Goal: Transaction & Acquisition: Book appointment/travel/reservation

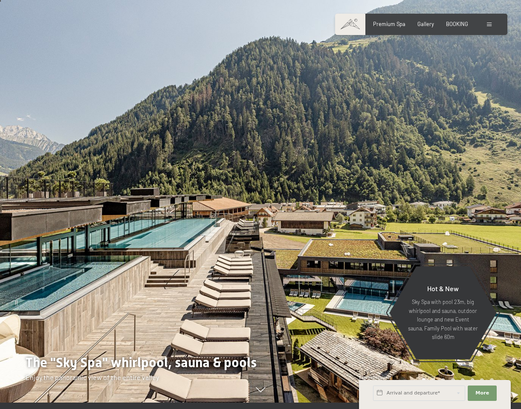
scroll to position [8, 0]
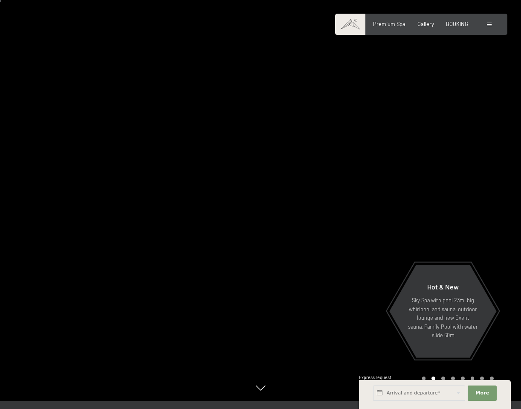
click at [453, 28] on div "Booking Enquiries Premium Spa Gallery BOOKING DE IT EN Vouchers Gallery Enquiri…" at bounding box center [421, 24] width 145 height 8
click at [454, 20] on span "BOOKING" at bounding box center [457, 22] width 22 height 7
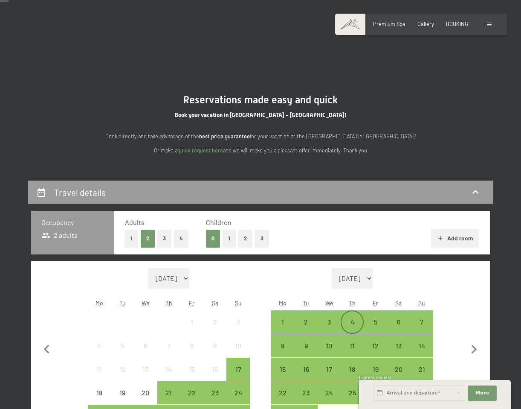
scroll to position [126, 0]
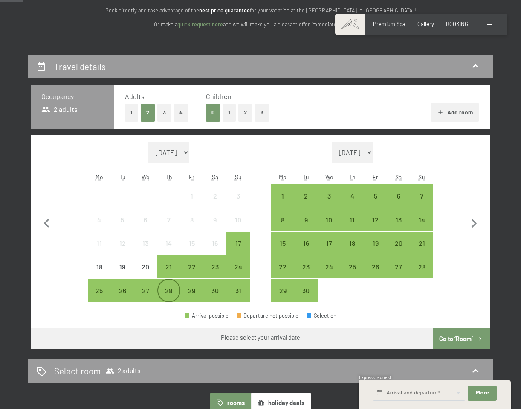
click at [168, 293] on div "28" at bounding box center [168, 297] width 21 height 21
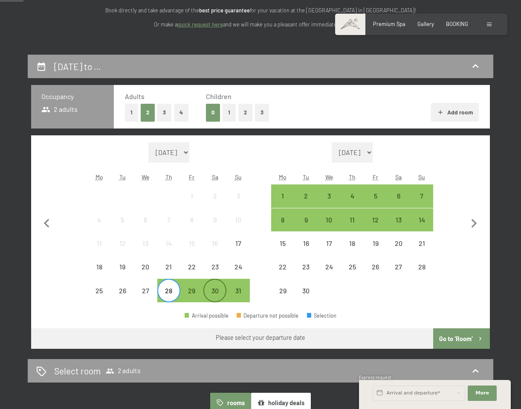
click at [220, 288] on div "30" at bounding box center [214, 297] width 21 height 21
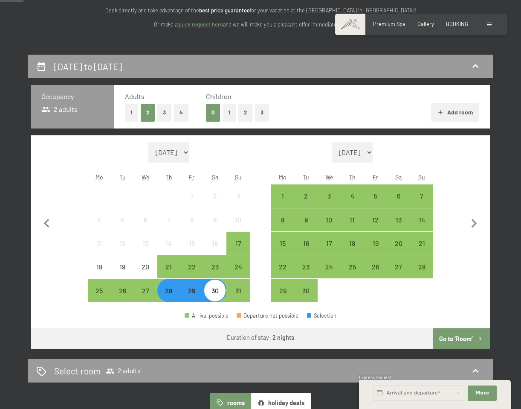
click at [459, 341] on button "Go to ‘Room’" at bounding box center [462, 338] width 57 height 20
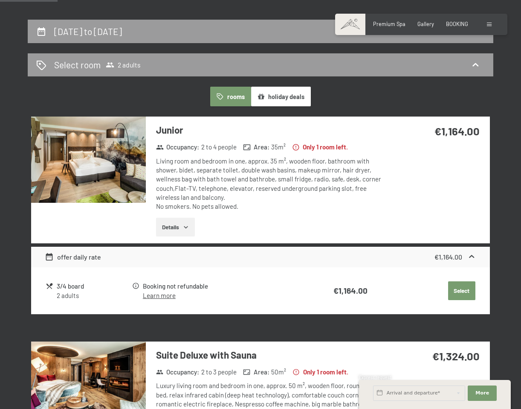
scroll to position [160, 0]
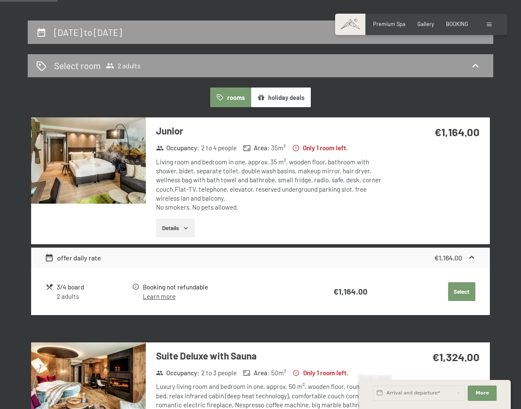
click at [188, 226] on span "Consent to marketing activities*" at bounding box center [226, 228] width 96 height 9
click at [174, 226] on input "Consent to marketing activities*" at bounding box center [169, 228] width 9 height 9
click at [180, 226] on span "Consent to marketing activities*" at bounding box center [226, 228] width 96 height 9
click at [174, 226] on input "Consent to marketing activities*" at bounding box center [169, 228] width 9 height 9
checkbox input "false"
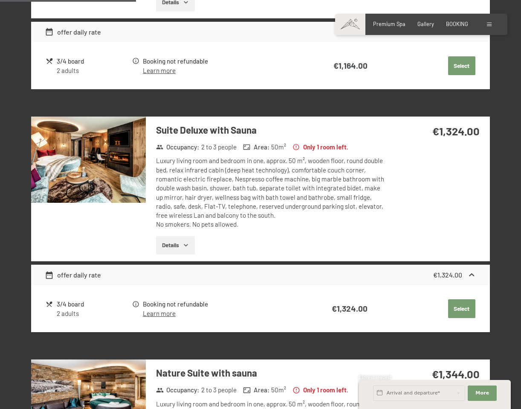
scroll to position [387, 0]
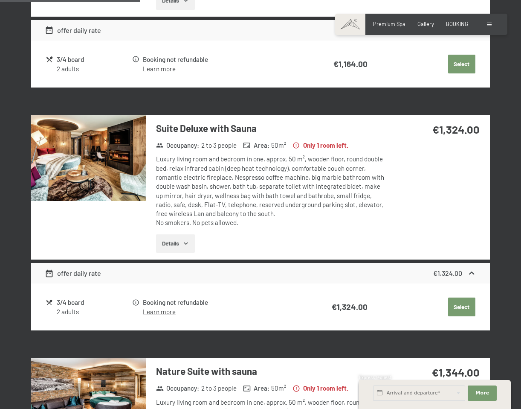
click at [182, 246] on button "Details" at bounding box center [175, 243] width 39 height 19
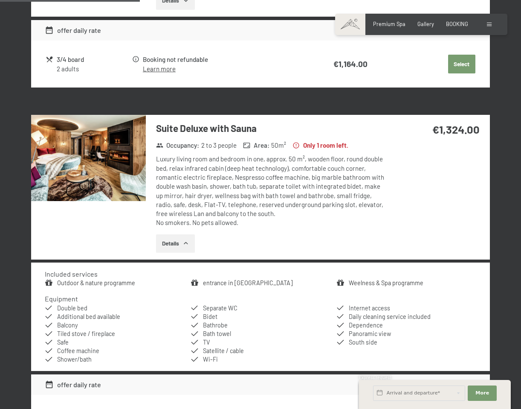
click at [182, 245] on button "Details" at bounding box center [175, 243] width 39 height 19
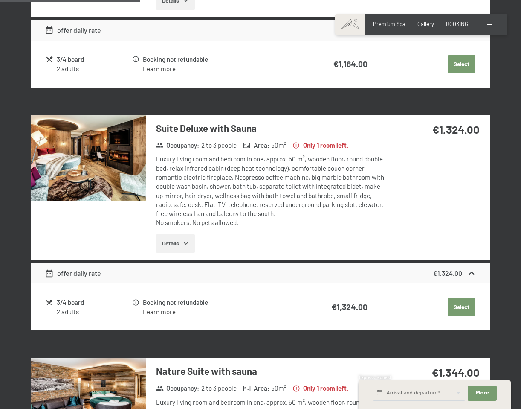
click at [109, 154] on img at bounding box center [88, 158] width 115 height 86
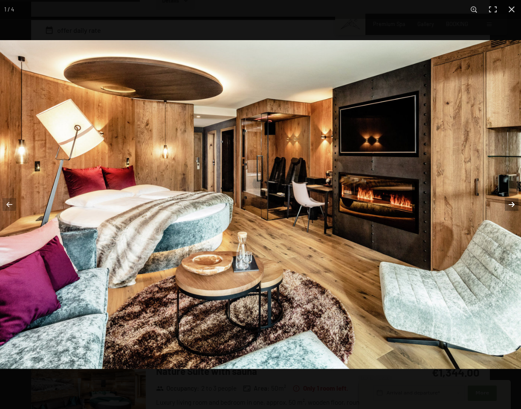
click at [511, 203] on button "button" at bounding box center [507, 204] width 30 height 43
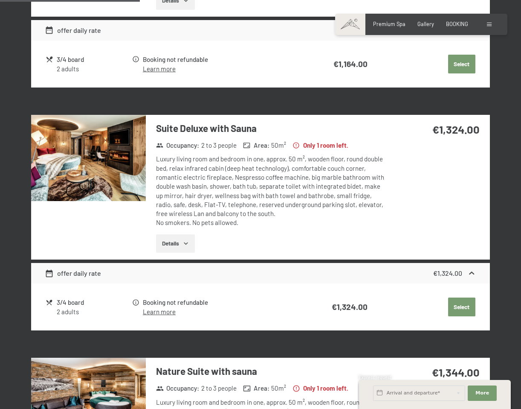
click at [0, 0] on button "button" at bounding box center [0, 0] width 0 height 0
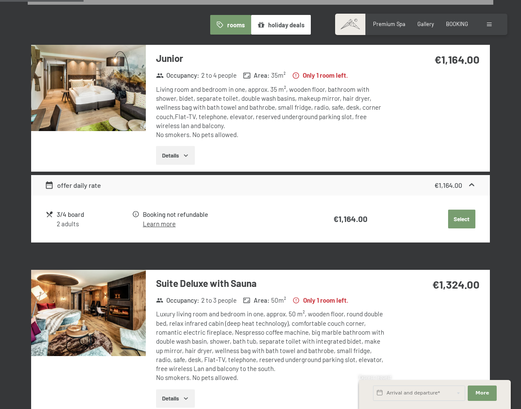
scroll to position [239, 0]
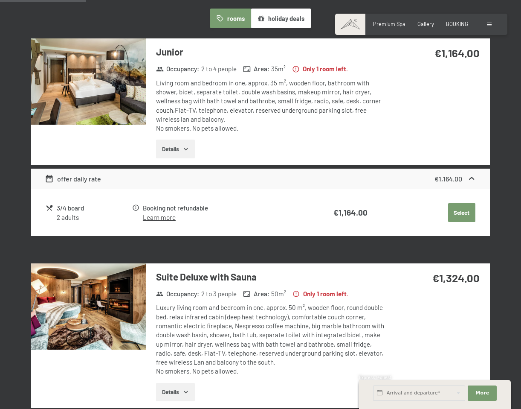
click at [130, 85] on img at bounding box center [88, 81] width 115 height 86
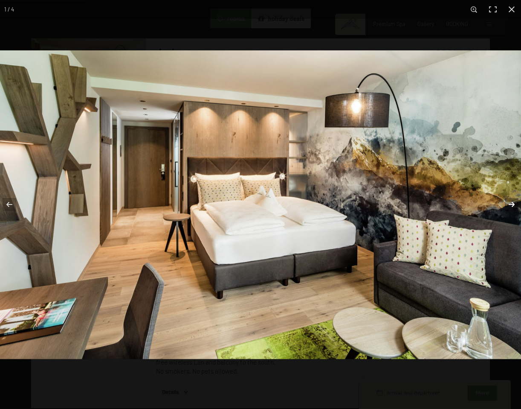
click at [510, 206] on button "button" at bounding box center [507, 204] width 30 height 43
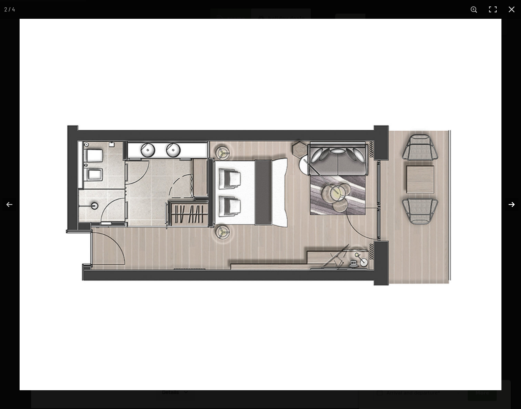
click at [515, 207] on button "button" at bounding box center [507, 204] width 30 height 43
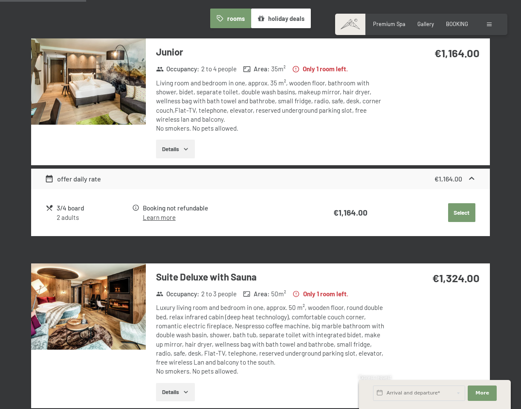
click at [0, 0] on button "button" at bounding box center [0, 0] width 0 height 0
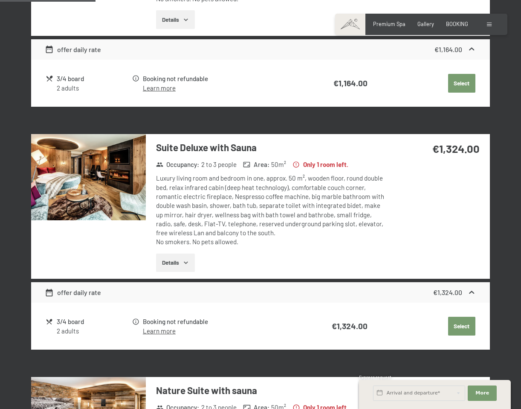
scroll to position [379, 0]
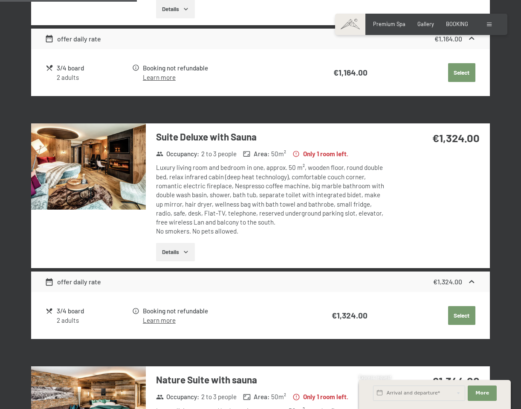
click at [171, 258] on button "Details" at bounding box center [175, 252] width 39 height 19
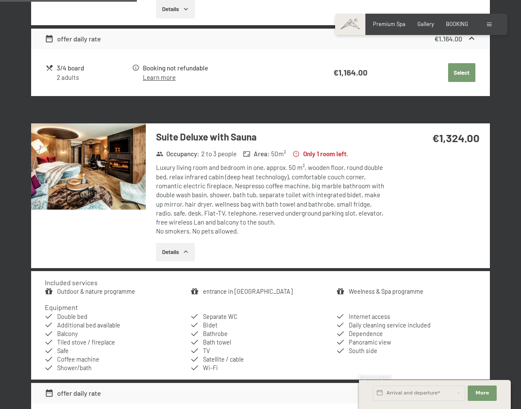
click at [129, 190] on img at bounding box center [88, 166] width 115 height 86
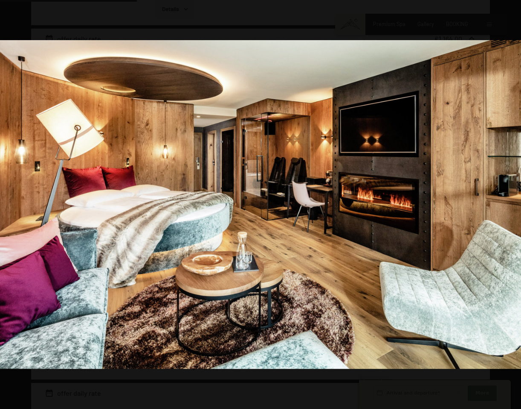
click at [511, 203] on button "button" at bounding box center [507, 204] width 30 height 43
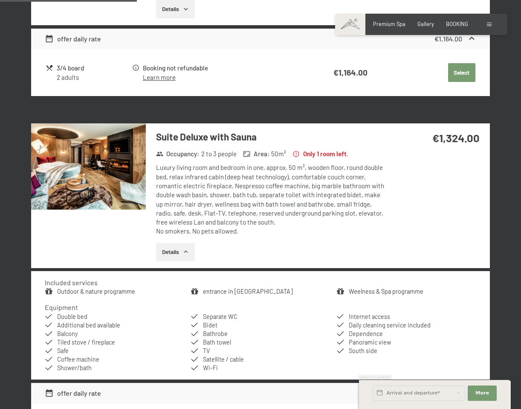
click at [0, 0] on button "button" at bounding box center [0, 0] width 0 height 0
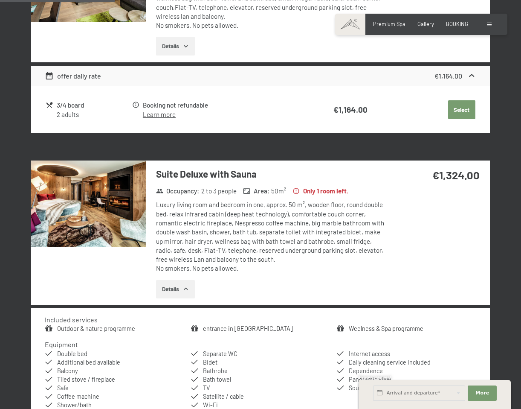
scroll to position [342, 0]
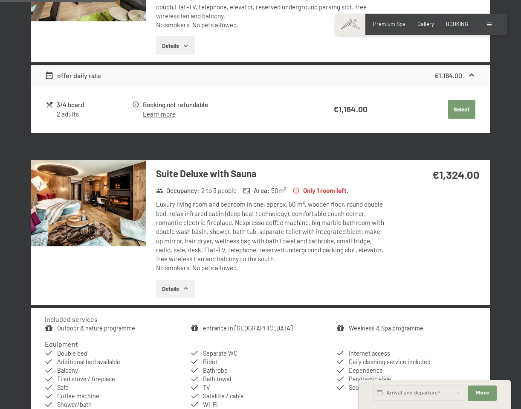
click at [179, 291] on button "Details" at bounding box center [175, 288] width 39 height 19
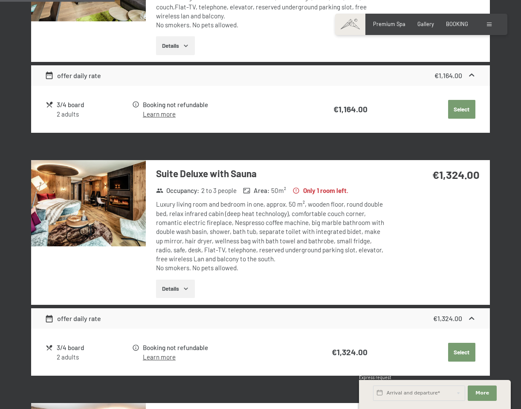
click at [179, 291] on button "Details" at bounding box center [175, 288] width 39 height 19
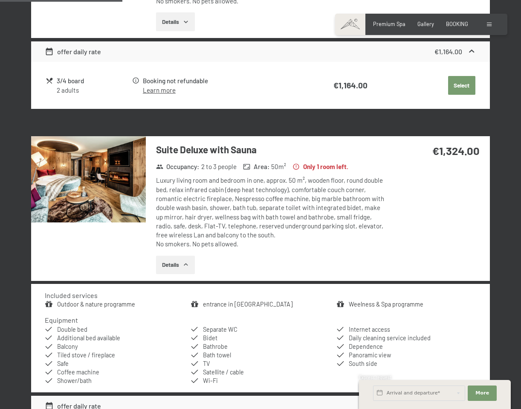
scroll to position [368, 0]
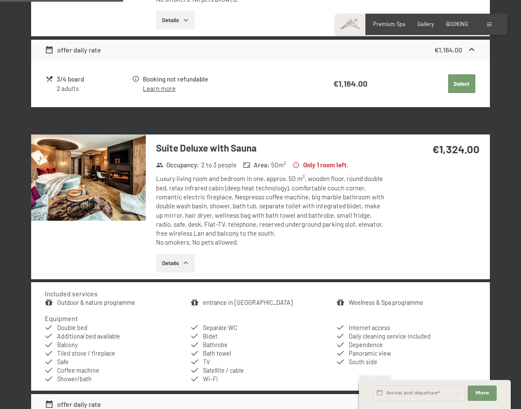
click at [98, 186] on img at bounding box center [88, 177] width 115 height 86
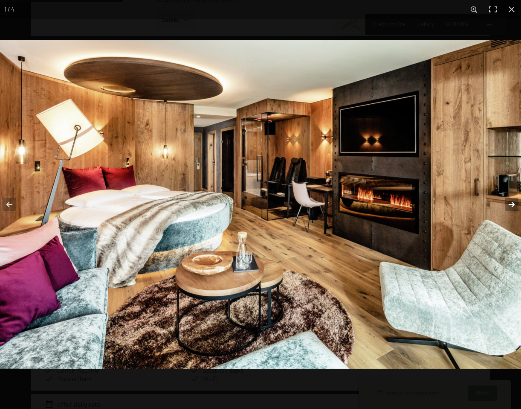
click at [514, 206] on button "button" at bounding box center [507, 204] width 30 height 43
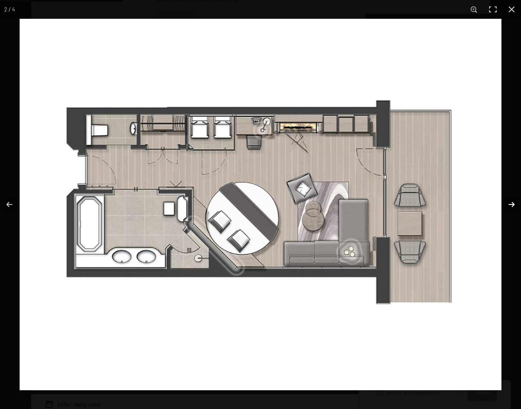
click at [509, 202] on button "button" at bounding box center [507, 204] width 30 height 43
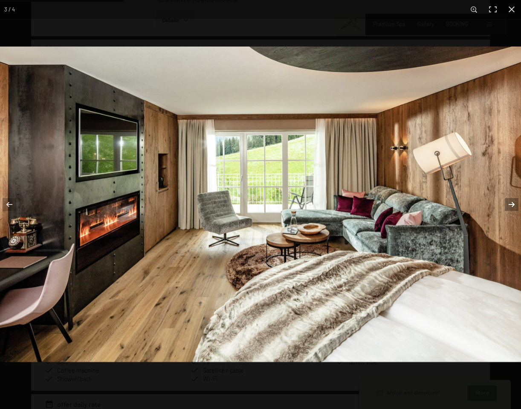
click at [509, 202] on button "button" at bounding box center [507, 204] width 30 height 43
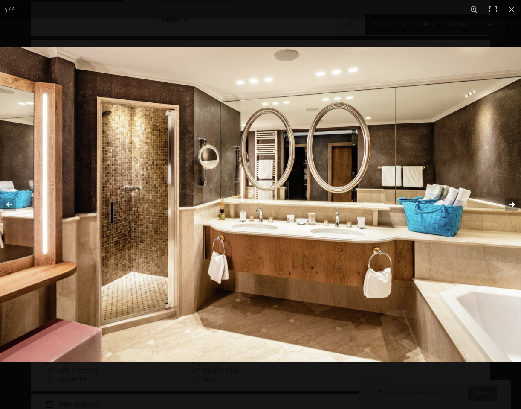
click at [509, 202] on button "button" at bounding box center [507, 204] width 30 height 43
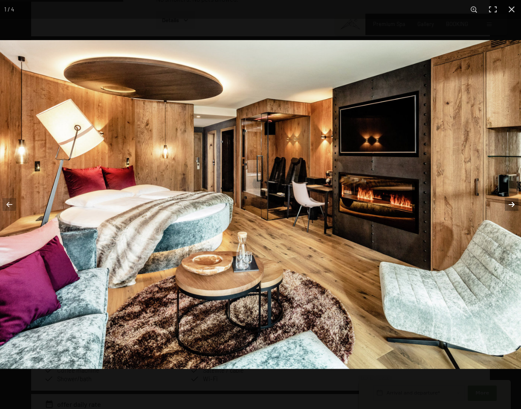
click at [509, 202] on button "button" at bounding box center [507, 204] width 30 height 43
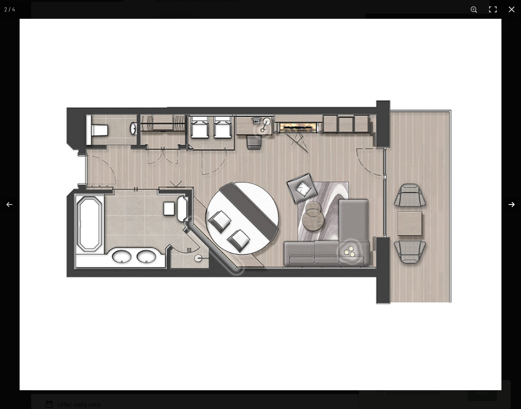
click at [509, 202] on button "button" at bounding box center [507, 204] width 30 height 43
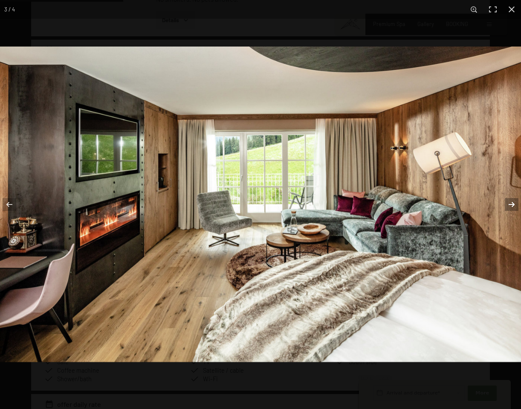
click at [509, 202] on button "button" at bounding box center [507, 204] width 30 height 43
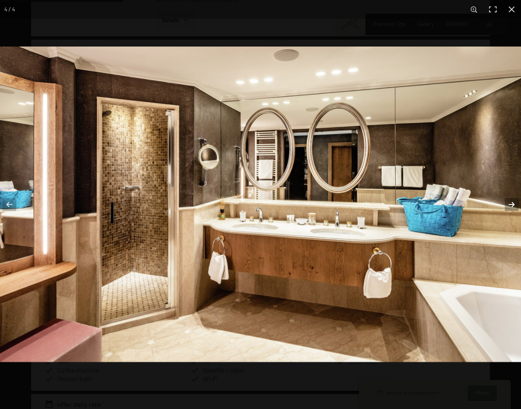
click at [509, 202] on button "button" at bounding box center [507, 204] width 30 height 43
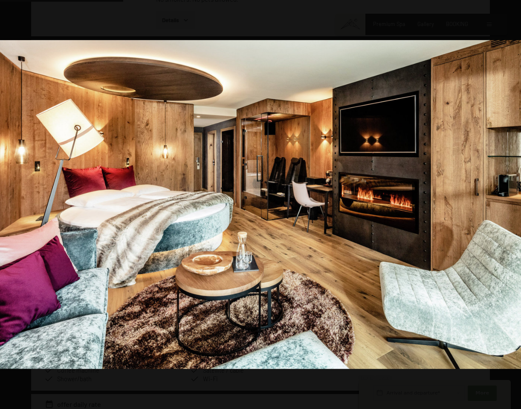
click at [510, 203] on button "button" at bounding box center [507, 204] width 30 height 43
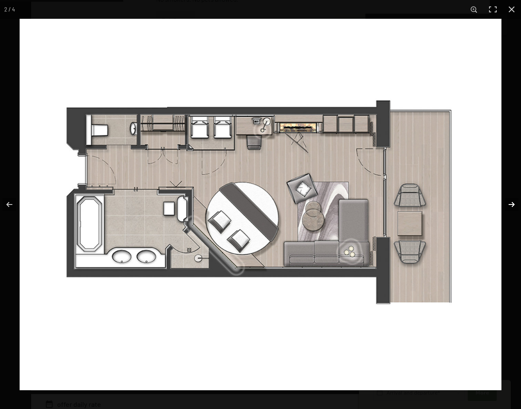
click at [510, 203] on button "button" at bounding box center [507, 204] width 30 height 43
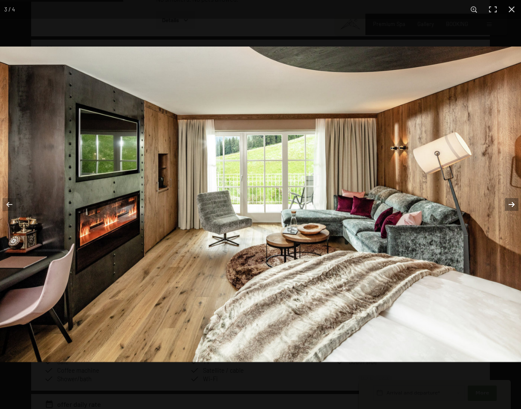
click at [510, 203] on button "button" at bounding box center [507, 204] width 30 height 43
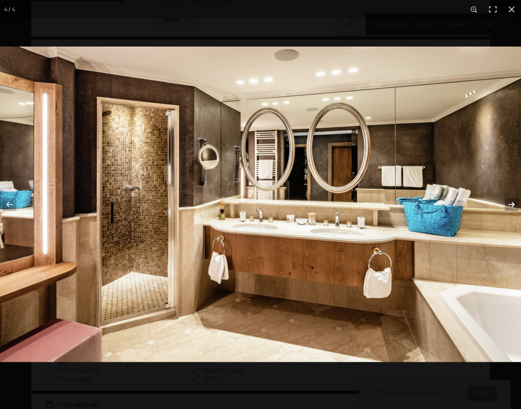
click at [510, 203] on button "button" at bounding box center [507, 204] width 30 height 43
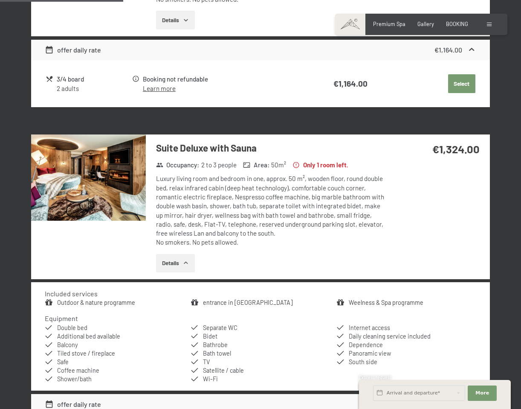
click at [0, 0] on button "button" at bounding box center [0, 0] width 0 height 0
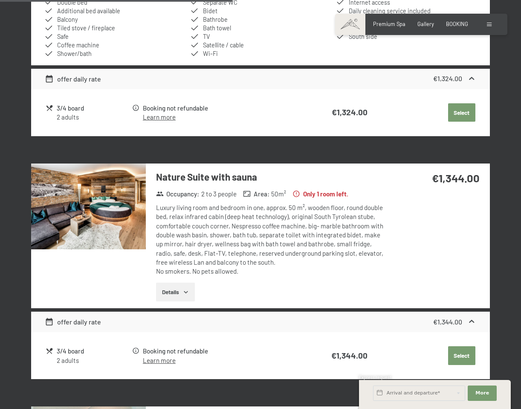
scroll to position [694, 0]
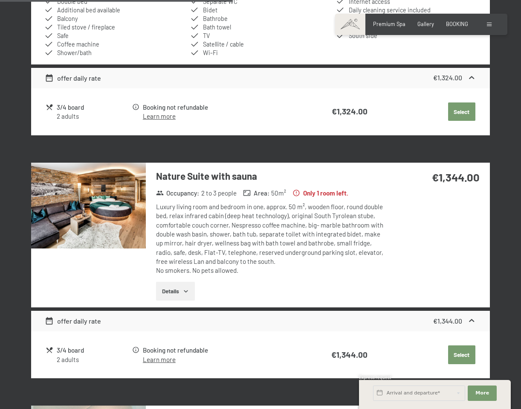
click at [180, 288] on button "Details" at bounding box center [175, 291] width 39 height 19
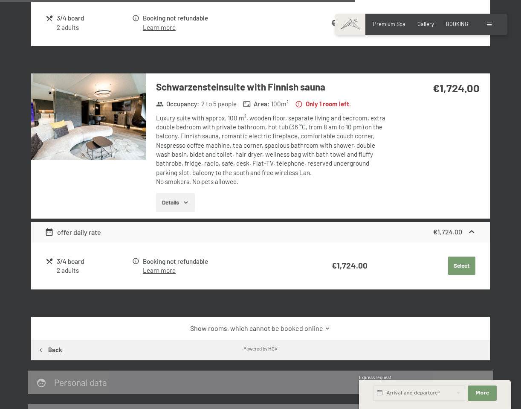
scroll to position [1134, 0]
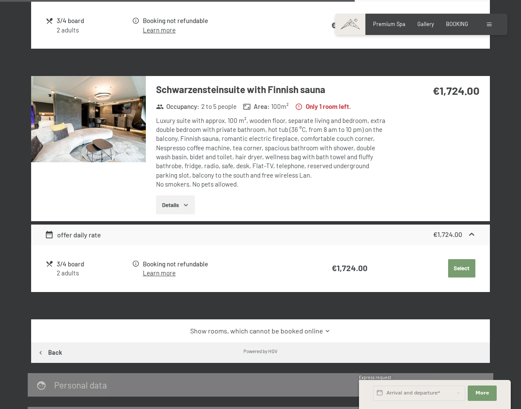
click at [111, 117] on img at bounding box center [88, 119] width 115 height 86
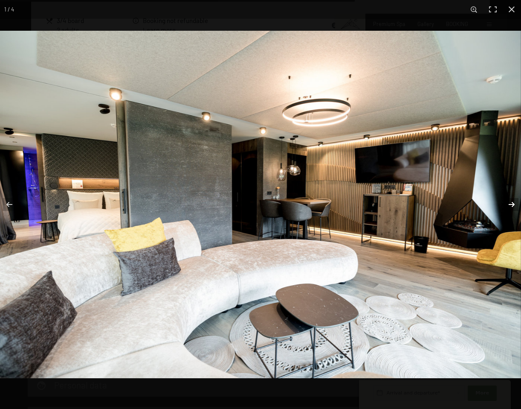
click at [514, 205] on button "button" at bounding box center [507, 204] width 30 height 43
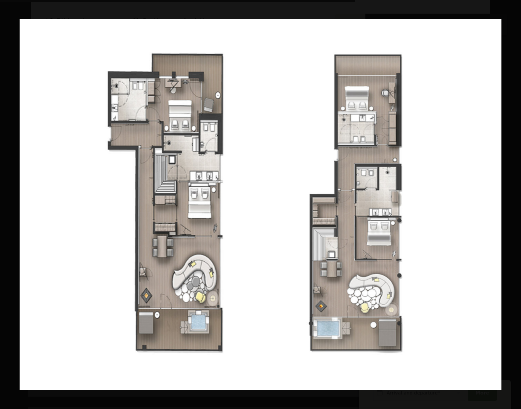
click at [512, 205] on button "button" at bounding box center [507, 204] width 30 height 43
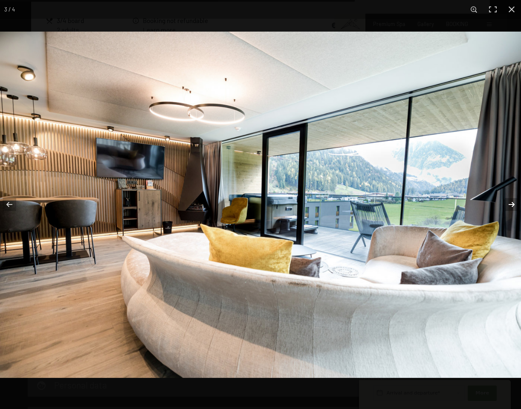
click at [514, 206] on button "button" at bounding box center [507, 204] width 30 height 43
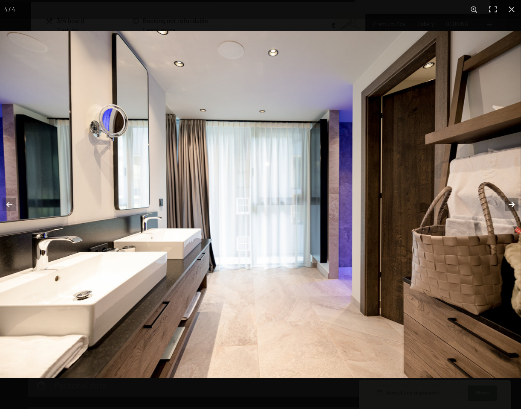
click at [514, 206] on button "button" at bounding box center [507, 204] width 30 height 43
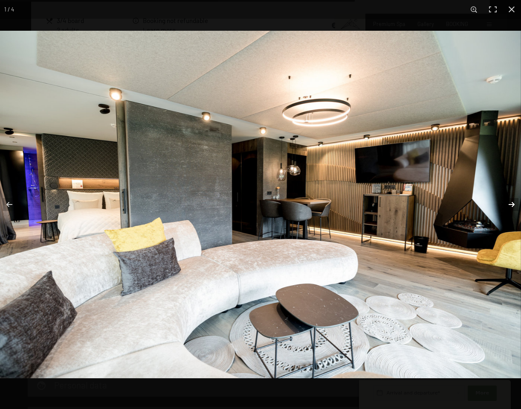
click at [514, 206] on button "button" at bounding box center [507, 204] width 30 height 43
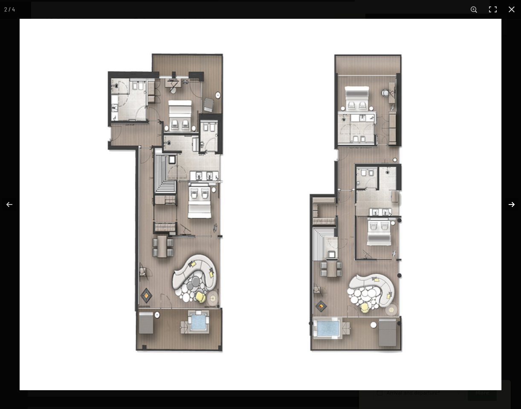
click at [514, 206] on button "button" at bounding box center [507, 204] width 30 height 43
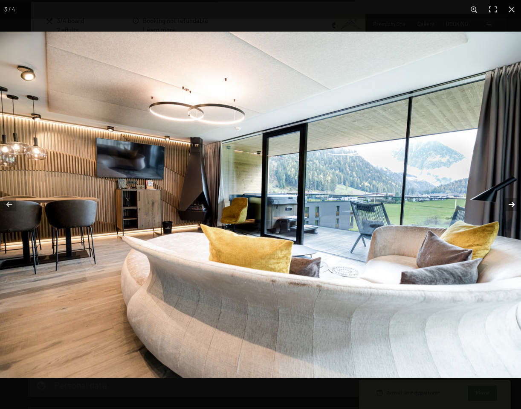
click at [514, 206] on button "button" at bounding box center [507, 204] width 30 height 43
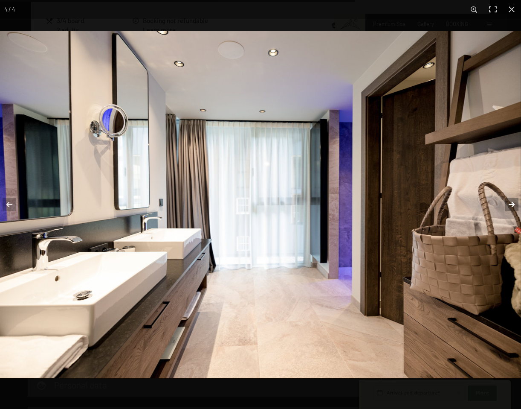
click at [514, 208] on button "button" at bounding box center [507, 204] width 30 height 43
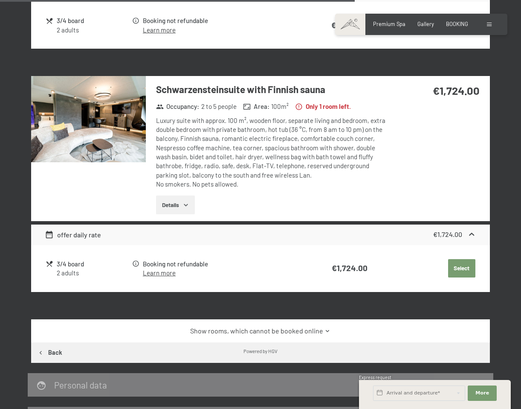
click at [0, 0] on button "button" at bounding box center [0, 0] width 0 height 0
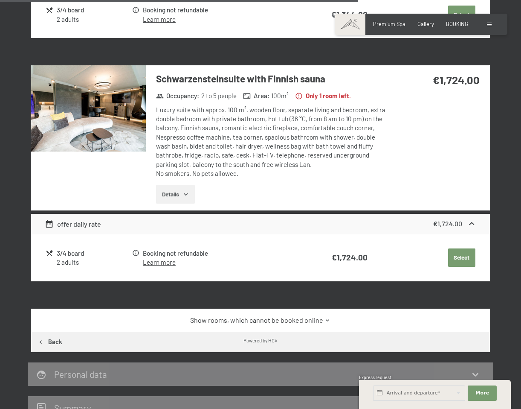
scroll to position [1160, 0]
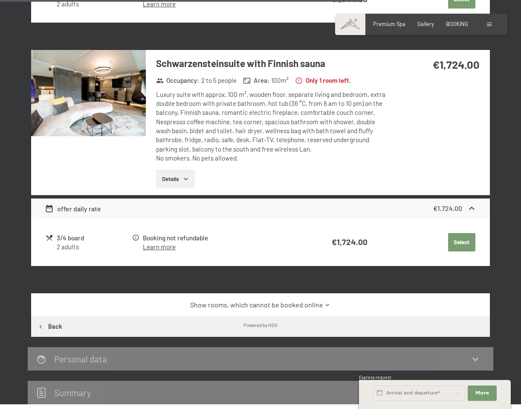
click at [472, 207] on icon at bounding box center [471, 208] width 5 height 3
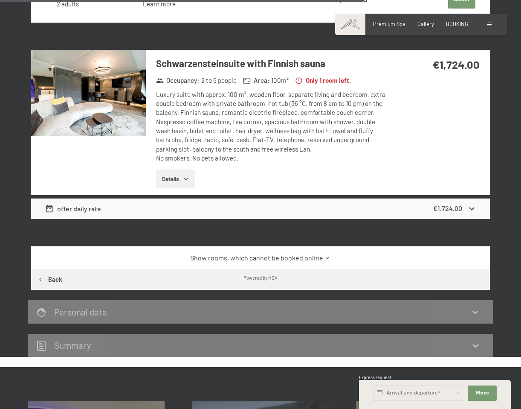
click at [472, 206] on icon at bounding box center [472, 208] width 9 height 9
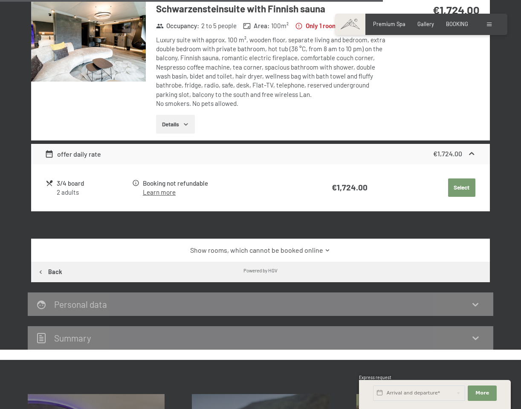
scroll to position [1214, 0]
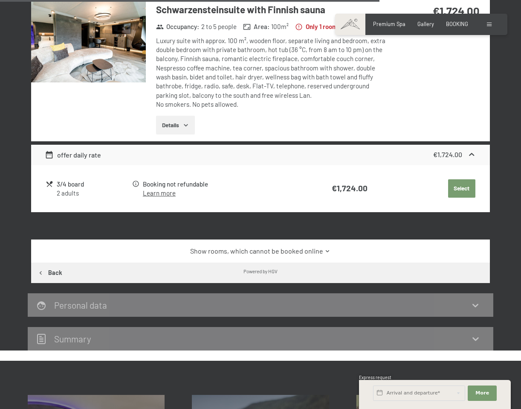
click at [478, 306] on icon at bounding box center [476, 305] width 10 height 10
click at [473, 153] on icon at bounding box center [471, 154] width 5 height 3
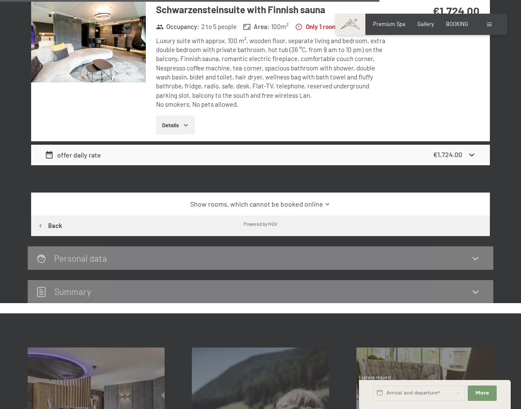
click at [473, 153] on icon at bounding box center [472, 154] width 9 height 9
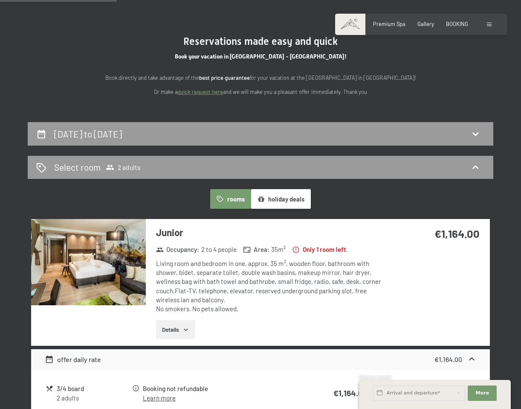
scroll to position [0, 0]
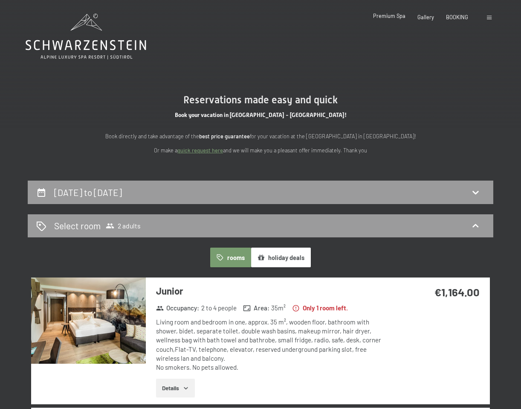
click at [397, 19] on span "Premium Spa" at bounding box center [389, 15] width 32 height 7
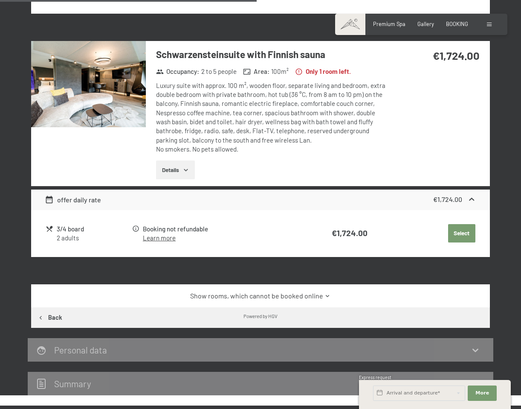
scroll to position [1667, 0]
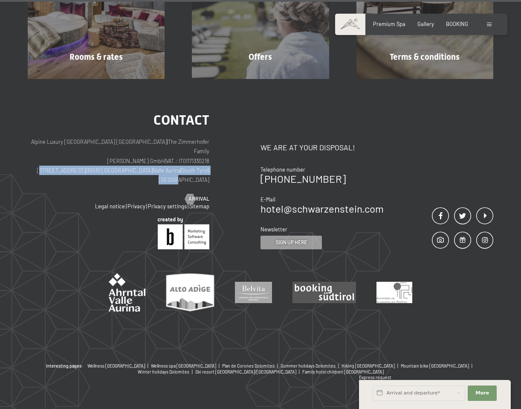
drag, startPoint x: 67, startPoint y: 160, endPoint x: 212, endPoint y: 160, distance: 145.5
click at [212, 160] on div "Contact Alpine Luxury SPA Resort SCHWARZENSTEIN | The Zimmerhofer Family Otmar …" at bounding box center [144, 181] width 233 height 136
copy p "Via del paese 11 | 39030 Lutago | Valle Aurina | South Tyrol | Italy"
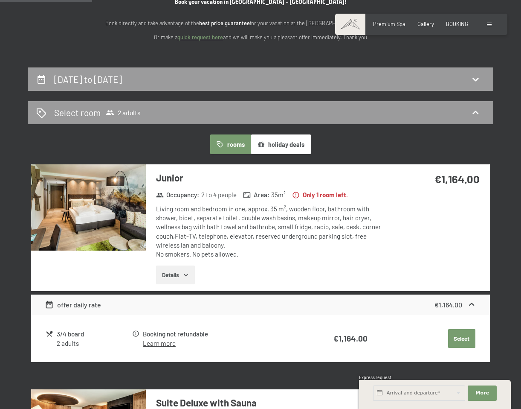
scroll to position [52, 0]
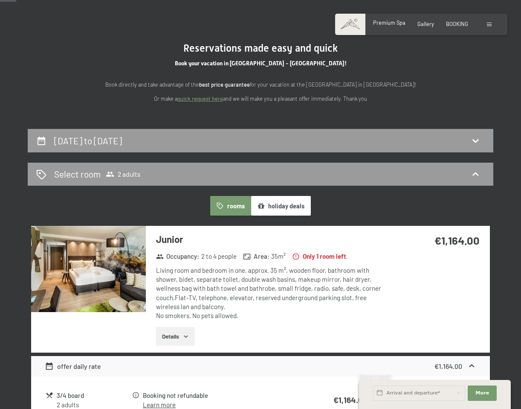
click at [393, 25] on span "Premium Spa" at bounding box center [389, 22] width 32 height 7
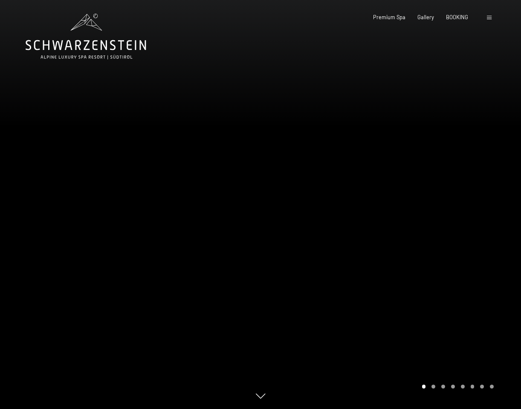
click at [435, 387] on div "Carousel Page 2" at bounding box center [434, 386] width 4 height 4
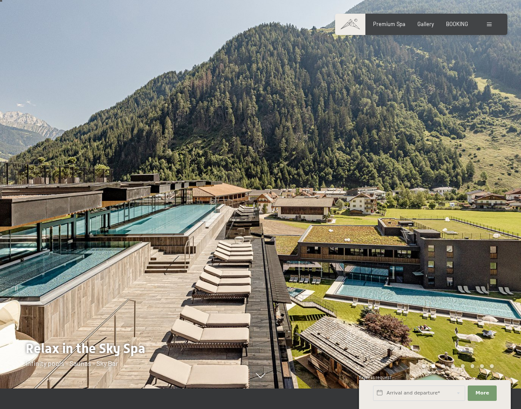
scroll to position [29, 0]
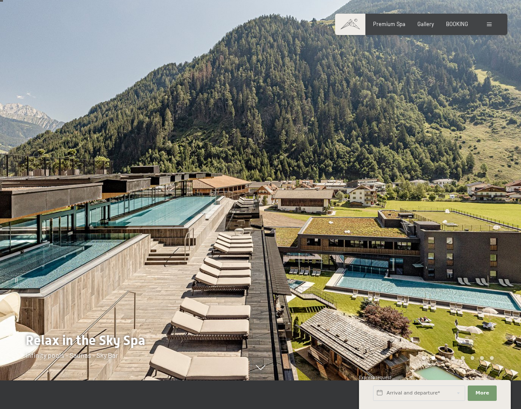
click at [473, 360] on div at bounding box center [391, 175] width 261 height 409
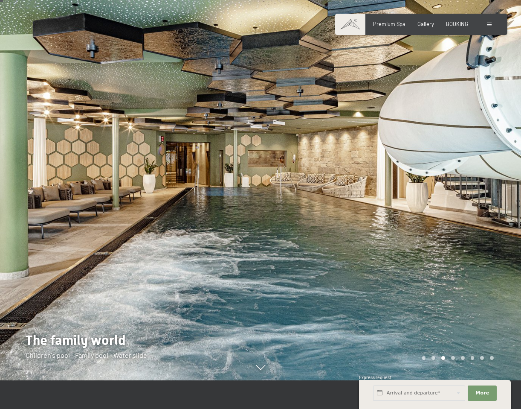
click at [453, 358] on div "Carousel Page 4" at bounding box center [453, 358] width 4 height 4
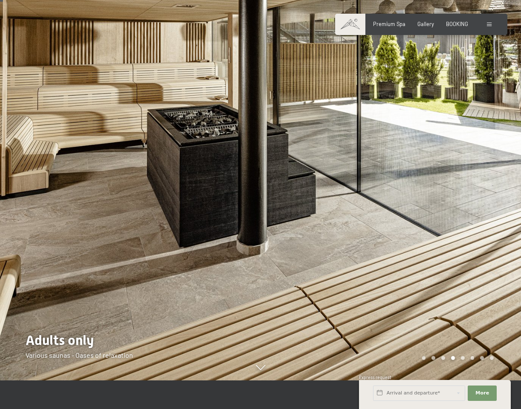
click at [443, 358] on div "Carousel Page 3" at bounding box center [444, 358] width 4 height 4
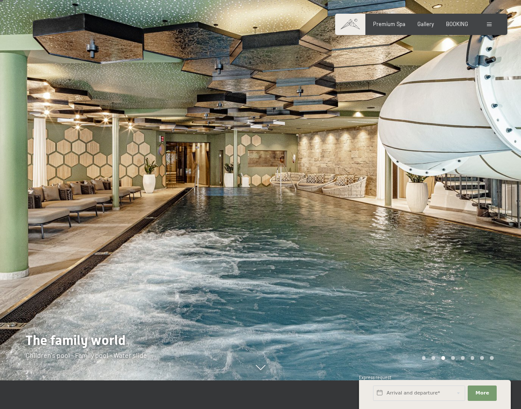
click at [435, 357] on div "Carousel Page 2" at bounding box center [434, 358] width 4 height 4
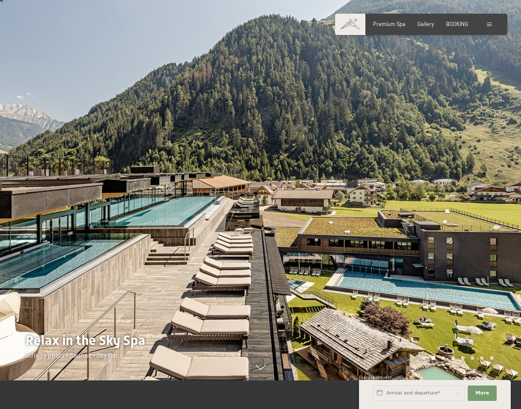
click at [443, 359] on div "Carousel Page 3" at bounding box center [444, 358] width 4 height 4
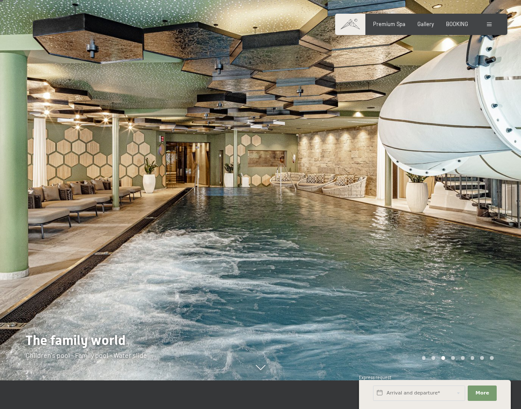
click at [454, 358] on div "Carousel Page 4" at bounding box center [453, 358] width 4 height 4
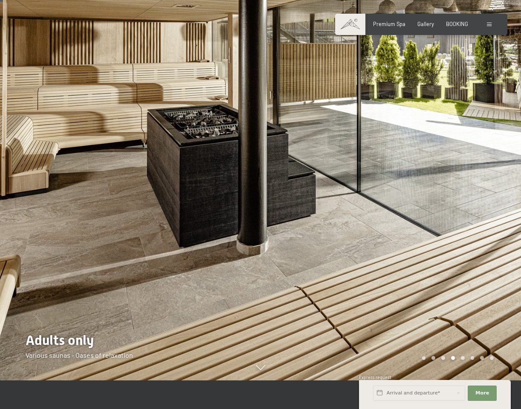
click at [462, 358] on div "Carousel Page 5" at bounding box center [463, 358] width 4 height 4
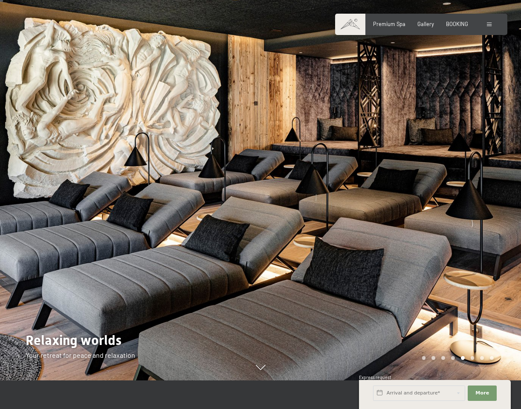
click at [471, 358] on div "Carousel Page 6" at bounding box center [473, 358] width 4 height 4
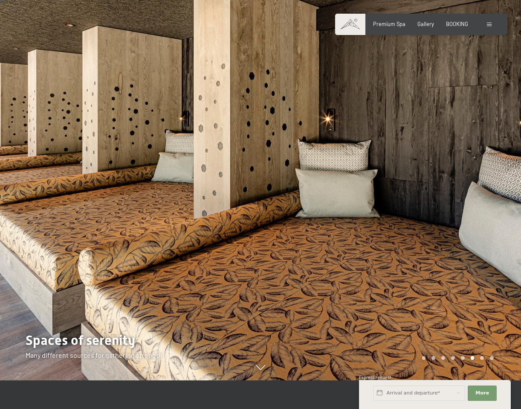
click at [482, 358] on div "Carousel Page 7" at bounding box center [482, 358] width 4 height 4
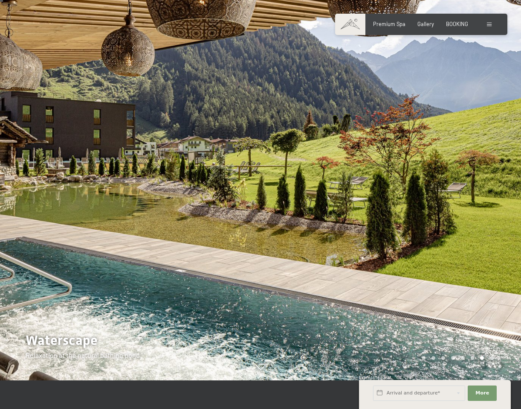
click at [493, 357] on div "Carousel Page 8" at bounding box center [492, 358] width 4 height 4
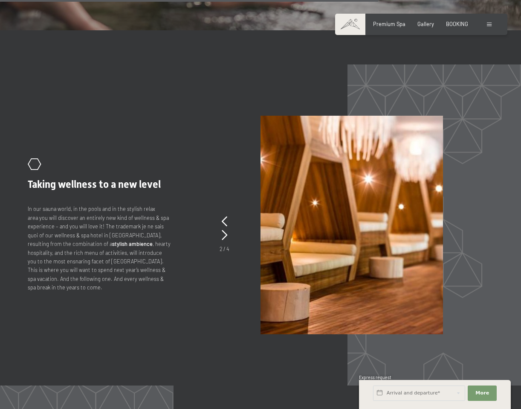
scroll to position [3110, 0]
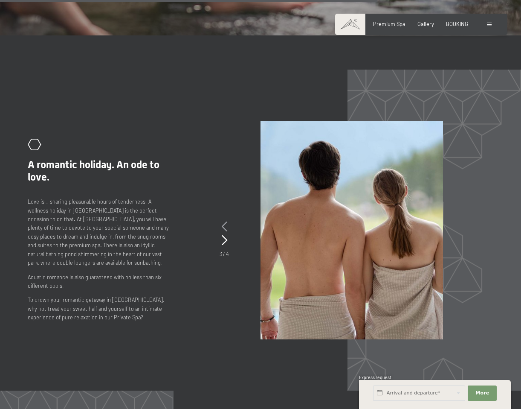
click at [224, 221] on icon at bounding box center [225, 226] width 6 height 10
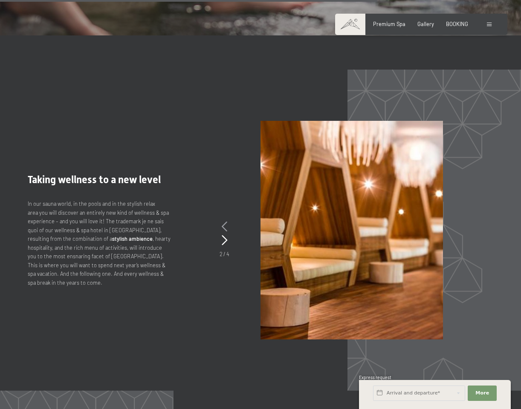
click at [224, 221] on icon at bounding box center [225, 226] width 6 height 10
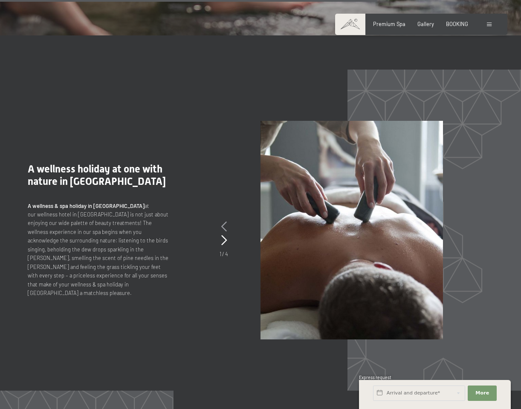
click at [224, 221] on icon at bounding box center [224, 226] width 6 height 10
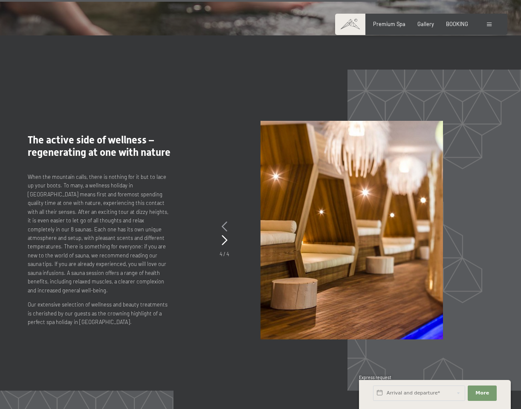
click at [224, 221] on icon at bounding box center [225, 226] width 6 height 10
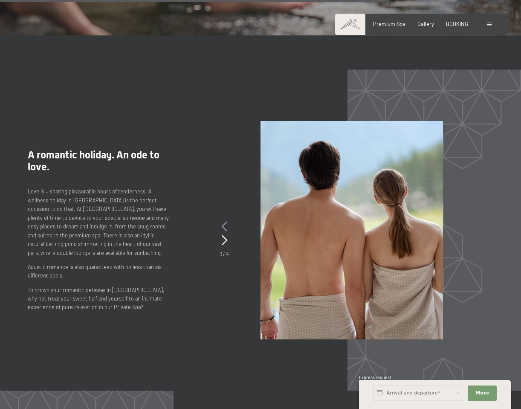
click at [224, 221] on icon at bounding box center [225, 226] width 6 height 10
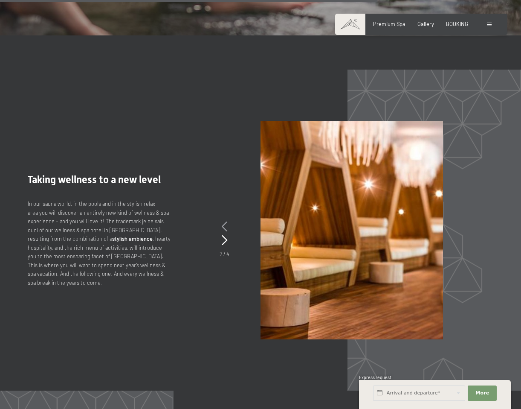
click at [224, 221] on icon at bounding box center [225, 226] width 6 height 10
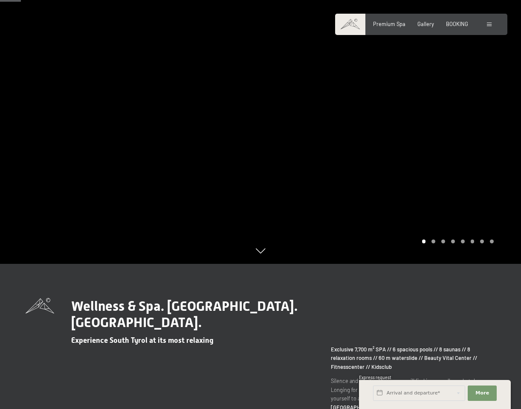
scroll to position [0, 0]
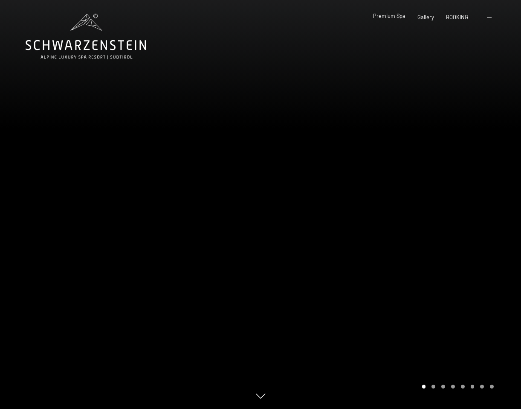
click at [393, 17] on span "Premium Spa" at bounding box center [389, 15] width 32 height 7
click at [457, 14] on div "Booking Enquiries Premium Spa Gallery BOOKING DE IT EN Vouchers Gallery Enquiri…" at bounding box center [421, 18] width 145 height 8
click at [457, 19] on span "BOOKING" at bounding box center [457, 15] width 22 height 7
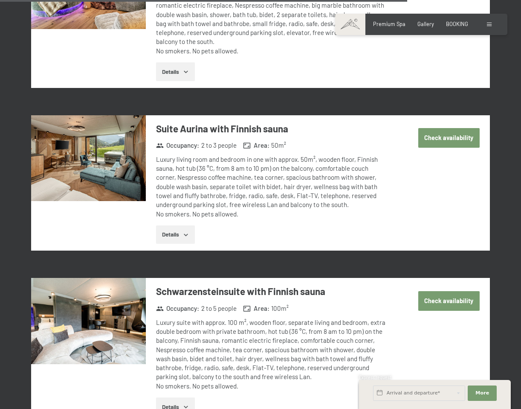
scroll to position [2187, 0]
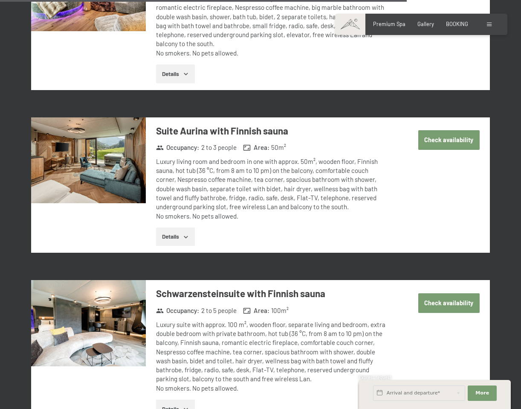
click at [109, 153] on img at bounding box center [88, 160] width 115 height 86
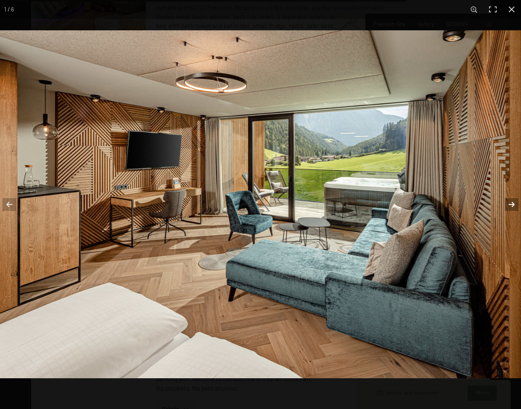
click at [513, 207] on button "button" at bounding box center [507, 204] width 30 height 43
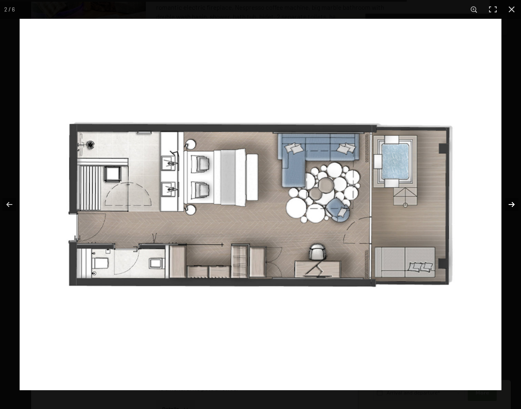
click at [513, 207] on button "button" at bounding box center [507, 204] width 30 height 43
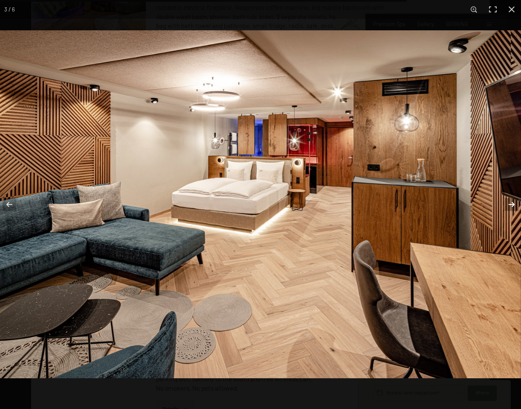
click at [513, 207] on button "button" at bounding box center [507, 204] width 30 height 43
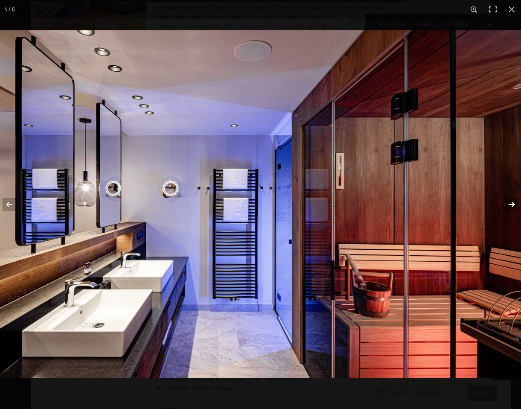
click at [513, 207] on button "button" at bounding box center [507, 204] width 30 height 43
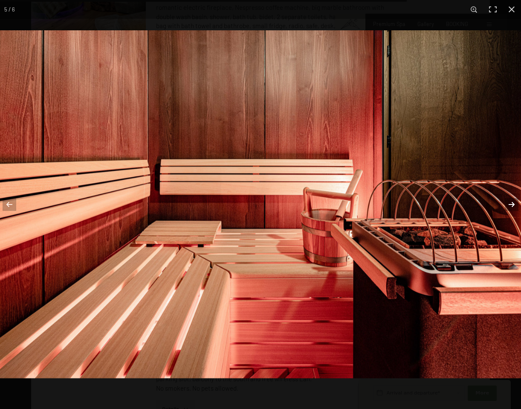
click at [513, 208] on button "button" at bounding box center [507, 204] width 30 height 43
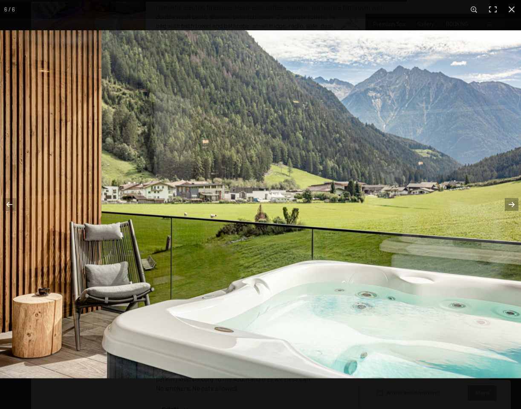
click at [513, 208] on button "button" at bounding box center [507, 204] width 30 height 43
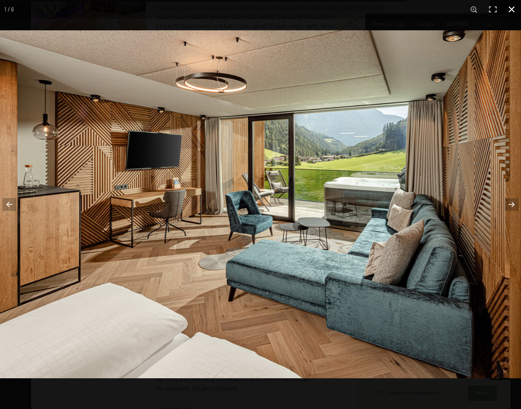
click at [508, 8] on button "button" at bounding box center [512, 9] width 19 height 19
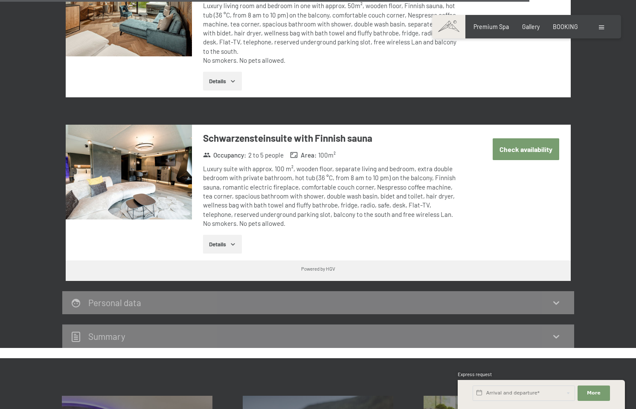
scroll to position [2338, 0]
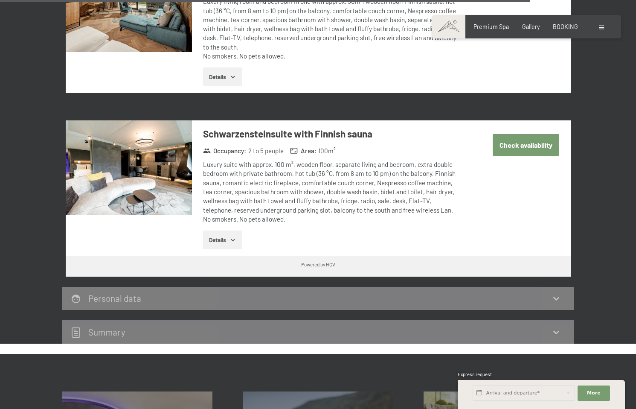
click at [233, 236] on icon "button" at bounding box center [233, 239] width 7 height 7
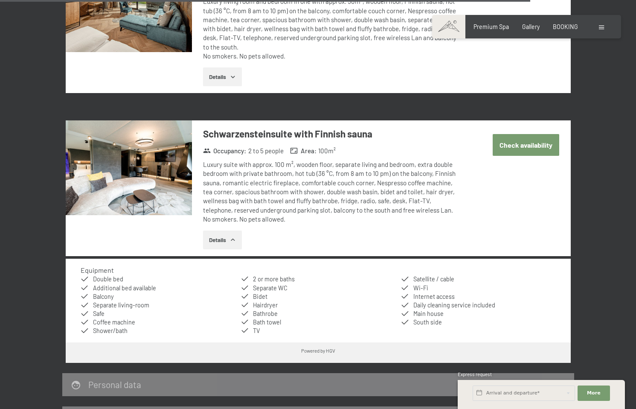
click at [233, 236] on icon "button" at bounding box center [233, 239] width 7 height 7
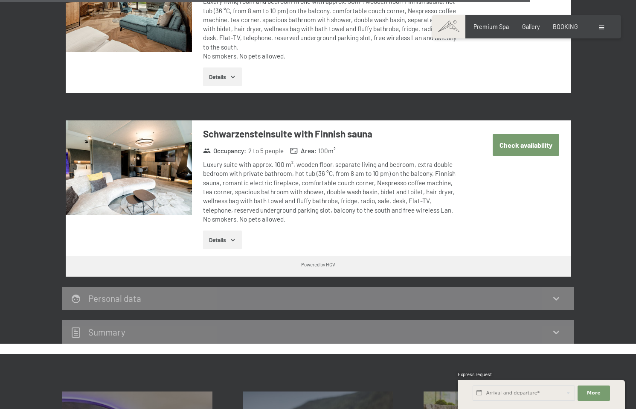
click at [521, 134] on button "Check availability" at bounding box center [526, 145] width 67 height 22
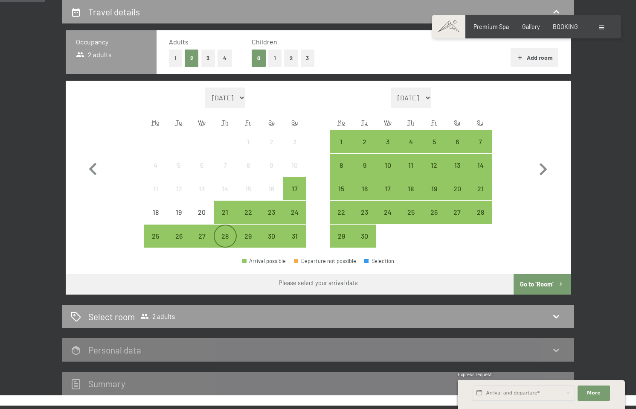
click at [225, 234] on div "28" at bounding box center [225, 243] width 21 height 21
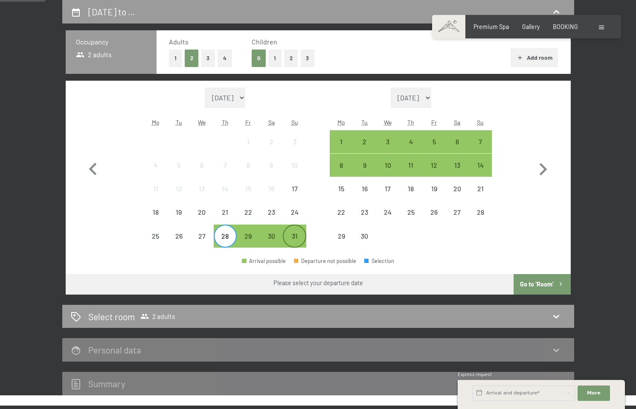
click at [299, 235] on div "31" at bounding box center [294, 243] width 21 height 21
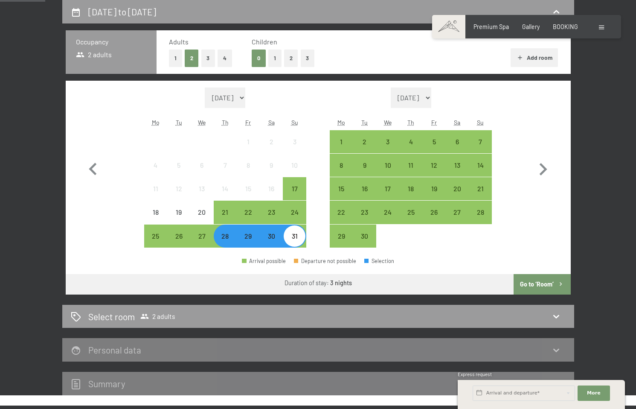
click at [221, 238] on div "28" at bounding box center [225, 243] width 21 height 21
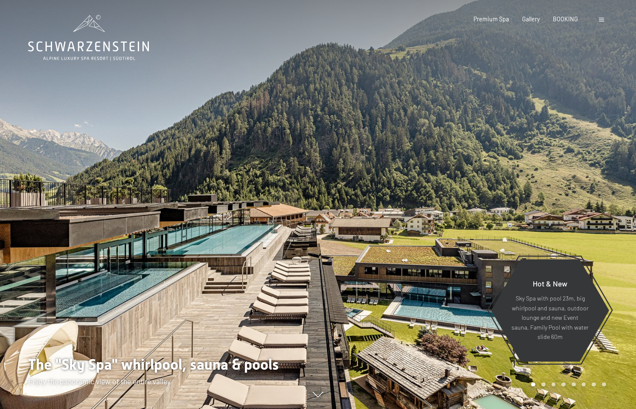
click at [597, 18] on div "Booking Enquiries Premium Spa Gallery BOOKING DE IT EN Vouchers Gallery Enquiri…" at bounding box center [526, 19] width 159 height 9
click at [573, 17] on span "BOOKING" at bounding box center [565, 17] width 25 height 7
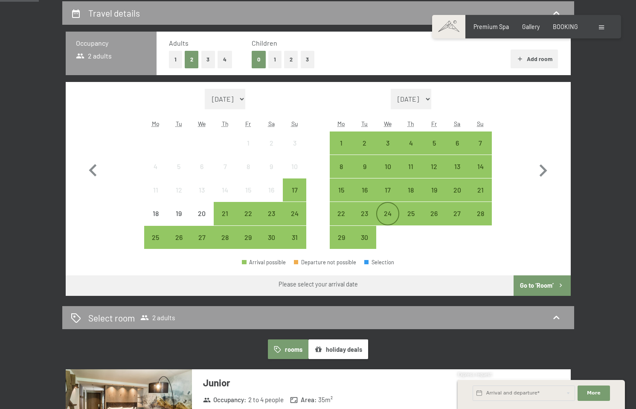
scroll to position [201, 0]
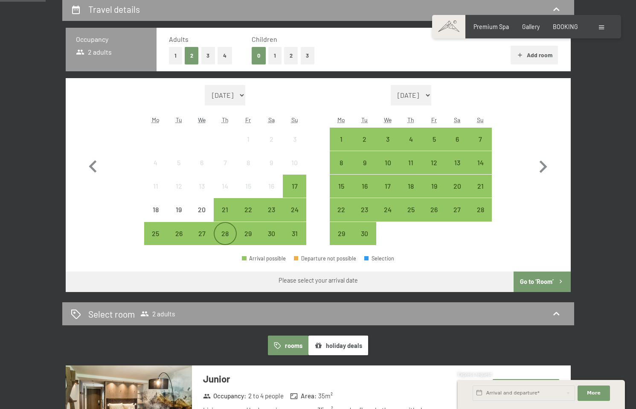
click at [227, 236] on div "28" at bounding box center [225, 240] width 21 height 21
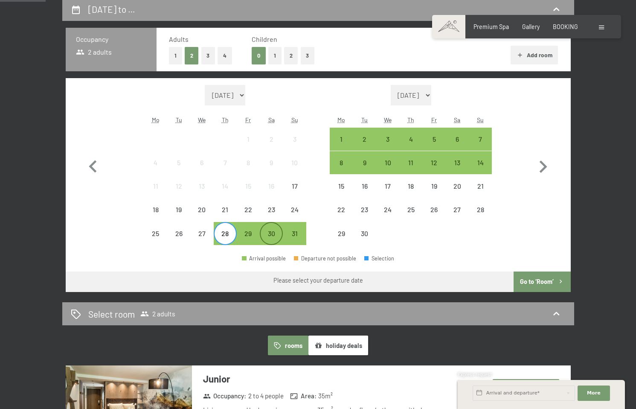
click at [274, 237] on div "30" at bounding box center [271, 240] width 21 height 21
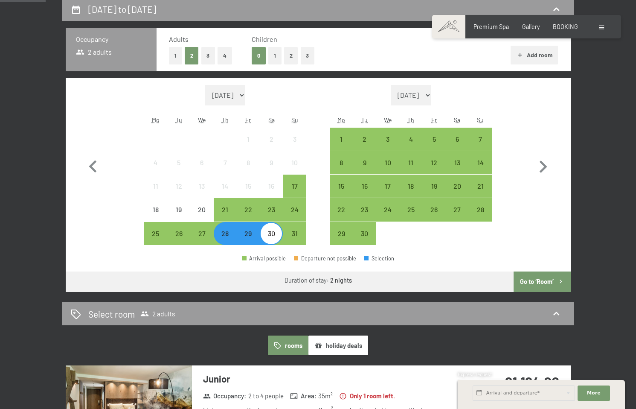
click at [546, 280] on button "Go to ‘Room’" at bounding box center [542, 281] width 57 height 20
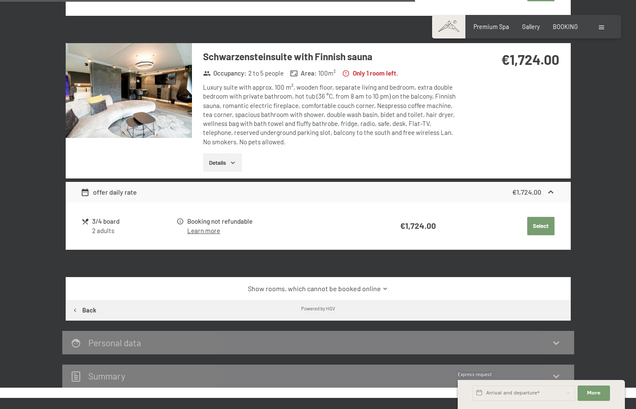
scroll to position [958, 0]
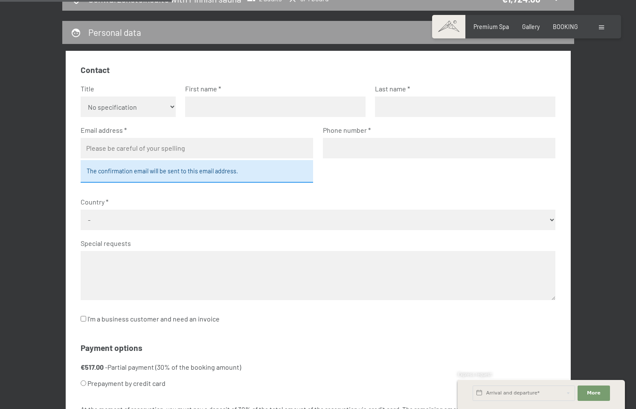
scroll to position [239, 0]
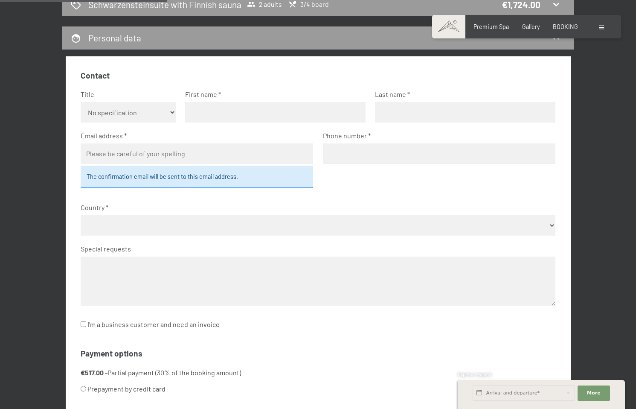
click at [223, 114] on input "text" at bounding box center [275, 112] width 180 height 20
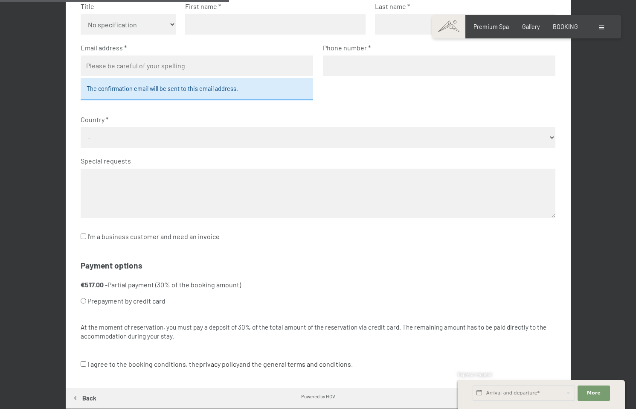
scroll to position [326, 0]
click at [241, 29] on input "text" at bounding box center [275, 25] width 180 height 20
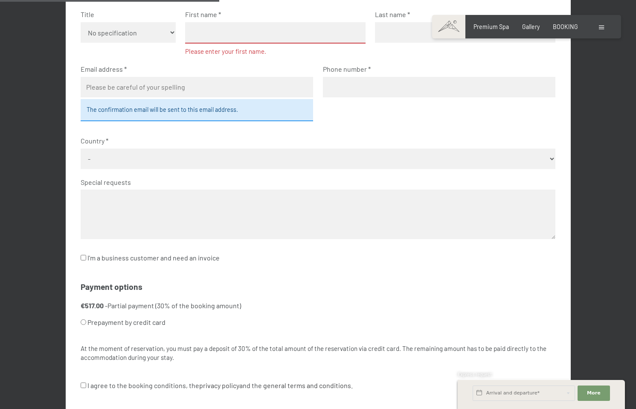
scroll to position [319, 0]
click at [231, 41] on input "text" at bounding box center [275, 33] width 180 height 21
type input "[PERSON_NAME]"
type input "[EMAIL_ADDRESS][DOMAIN_NAME]"
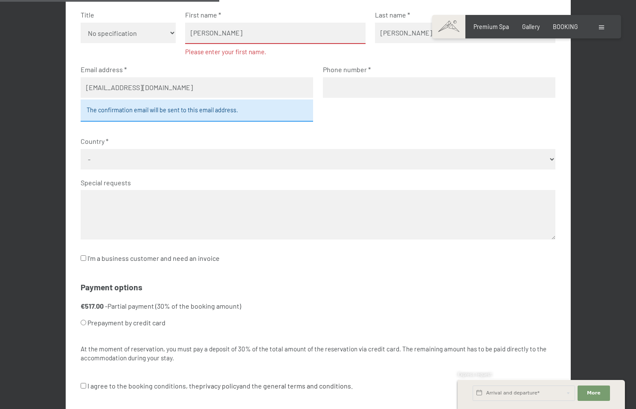
type input "9173378994"
select select "[GEOGRAPHIC_DATA]"
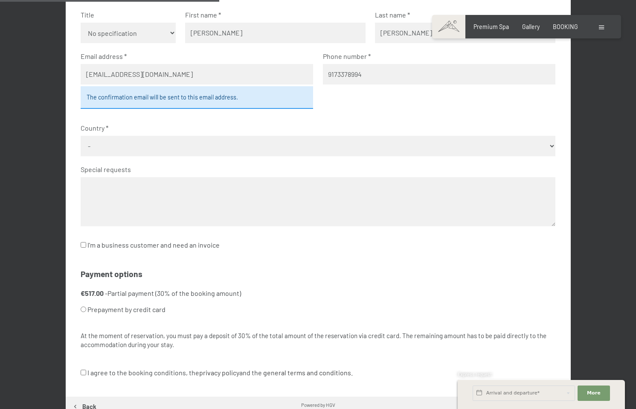
click at [219, 97] on div "The confirmation email will be sent to this email address." at bounding box center [197, 97] width 233 height 22
click at [354, 109] on fieldset "Contact Title No specification Ms. Mr. First name [PERSON_NAME] Last name [PERS…" at bounding box center [318, 126] width 475 height 271
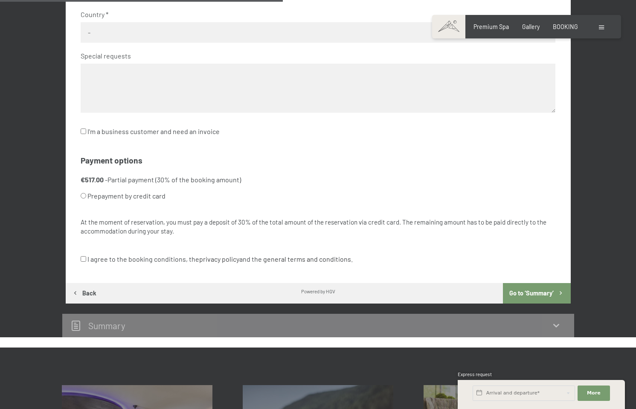
scroll to position [438, 0]
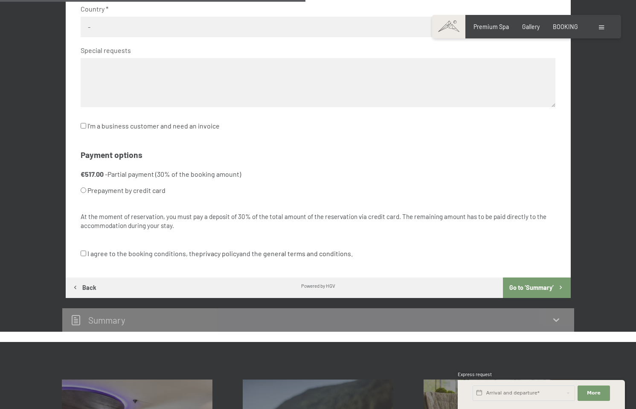
click at [82, 255] on input "I agree to the booking conditions, the privacy policy and the general terms and…" at bounding box center [84, 253] width 6 height 6
checkbox input "true"
click at [535, 289] on button "Go to ‘Summary’" at bounding box center [536, 287] width 67 height 20
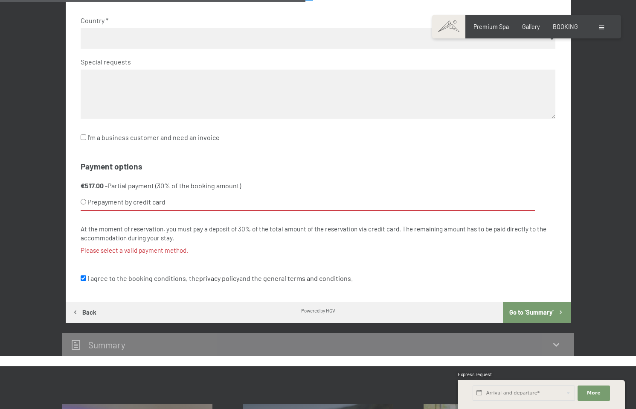
scroll to position [423, 0]
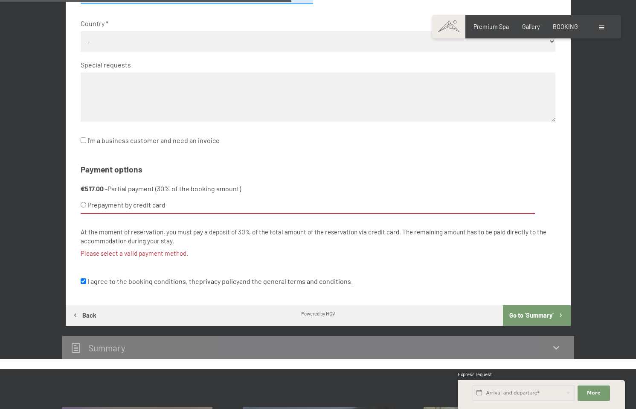
click at [79, 204] on div "Contact Title No specification Ms. Mr. First name [PERSON_NAME] Last name [PERS…" at bounding box center [318, 88] width 505 height 432
click at [82, 204] on input "Prepayment by credit card" at bounding box center [84, 205] width 6 height 6
radio input "true"
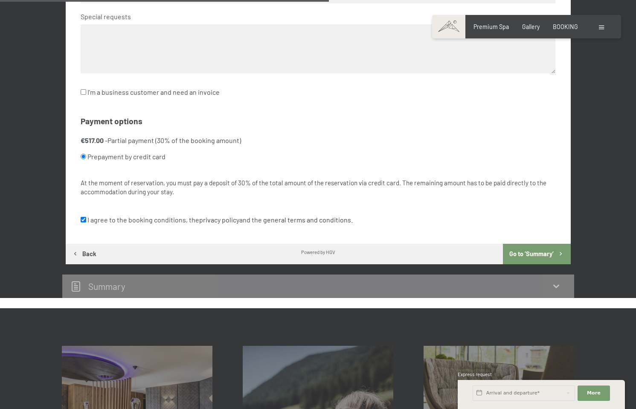
scroll to position [473, 0]
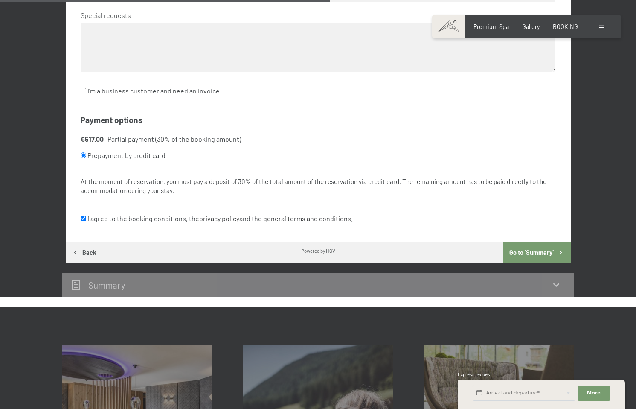
click at [540, 258] on button "Go to ‘Summary’" at bounding box center [536, 252] width 67 height 20
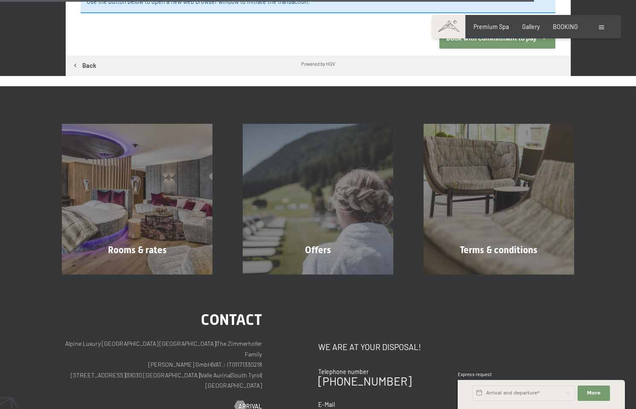
scroll to position [985, 0]
